Goal: Check status

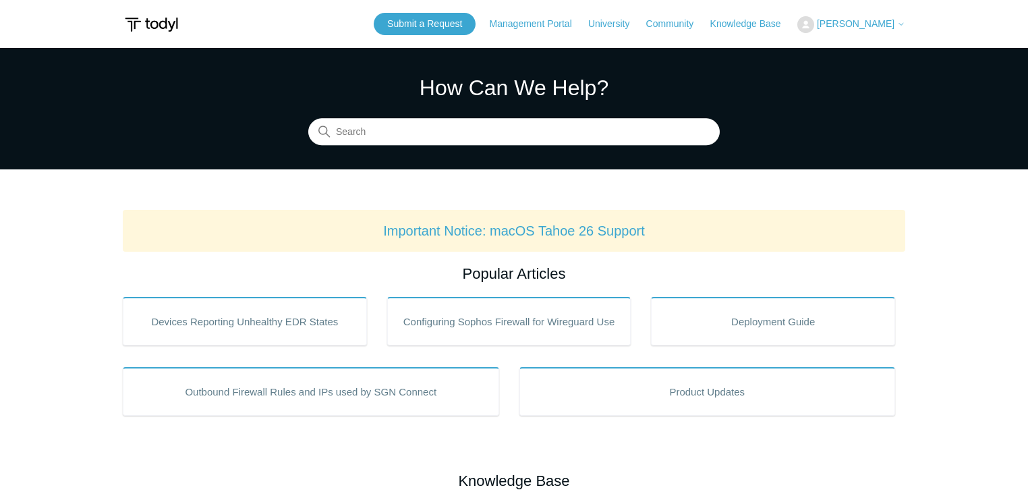
click at [896, 23] on span "[PERSON_NAME]" at bounding box center [861, 23] width 88 height 11
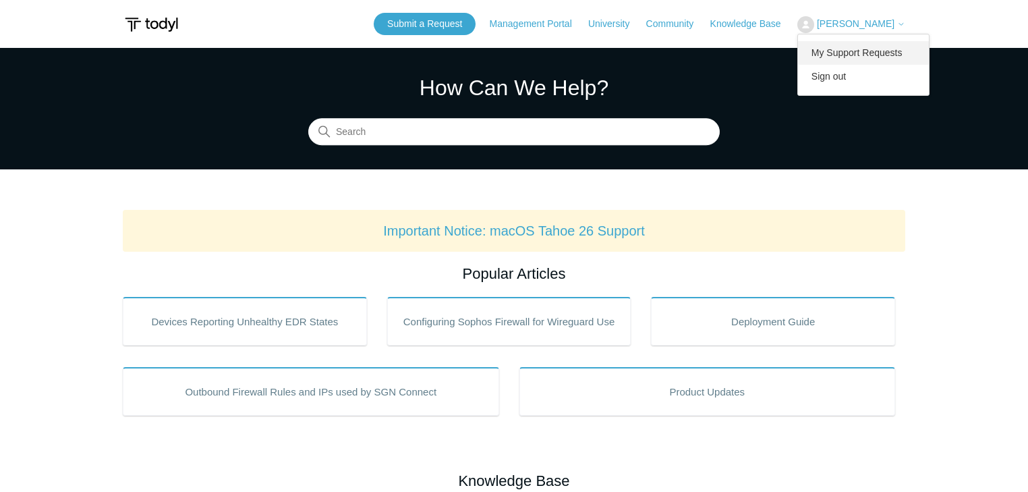
click at [901, 54] on link "My Support Requests" at bounding box center [864, 53] width 132 height 24
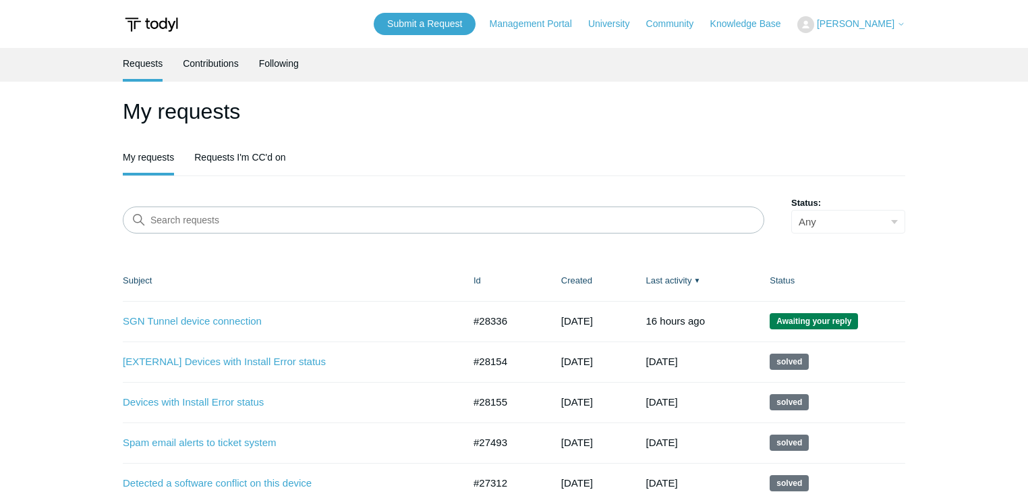
click at [861, 148] on ul "My requests Requests I'm CC'd on" at bounding box center [514, 159] width 783 height 34
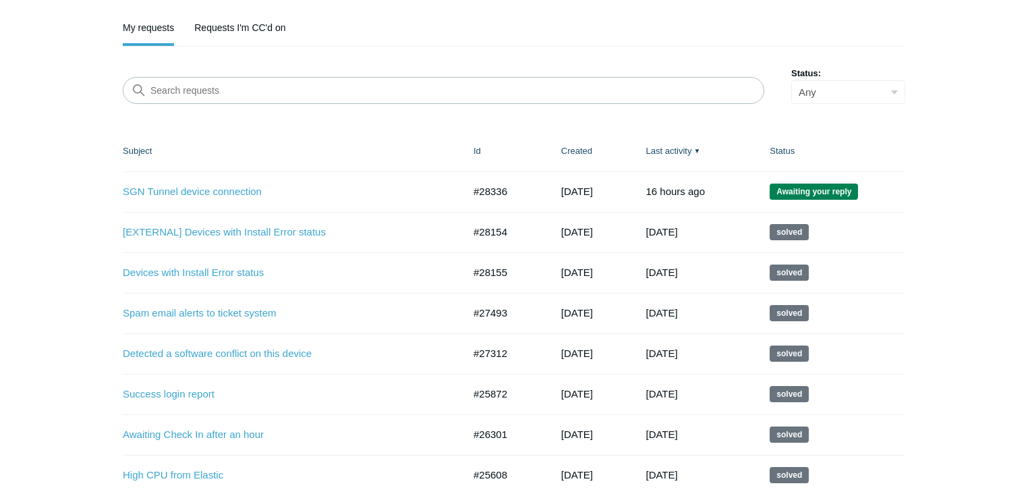
scroll to position [162, 0]
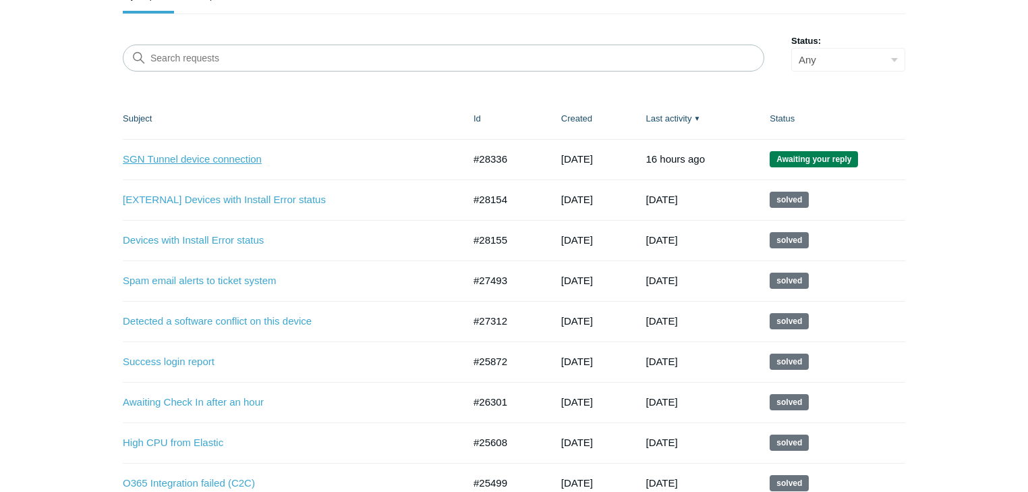
click at [204, 160] on link "SGN Tunnel device connection" at bounding box center [283, 160] width 320 height 16
